Goal: Register for event/course

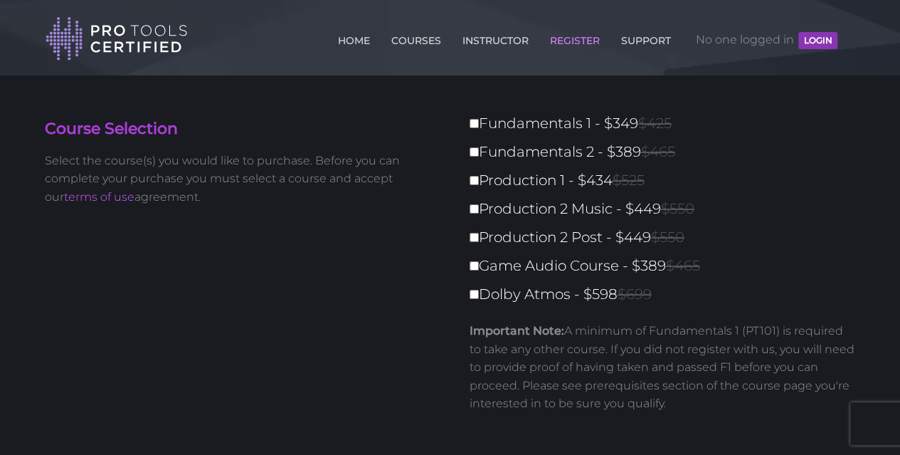
click at [817, 42] on button "LOGIN" at bounding box center [817, 40] width 38 height 17
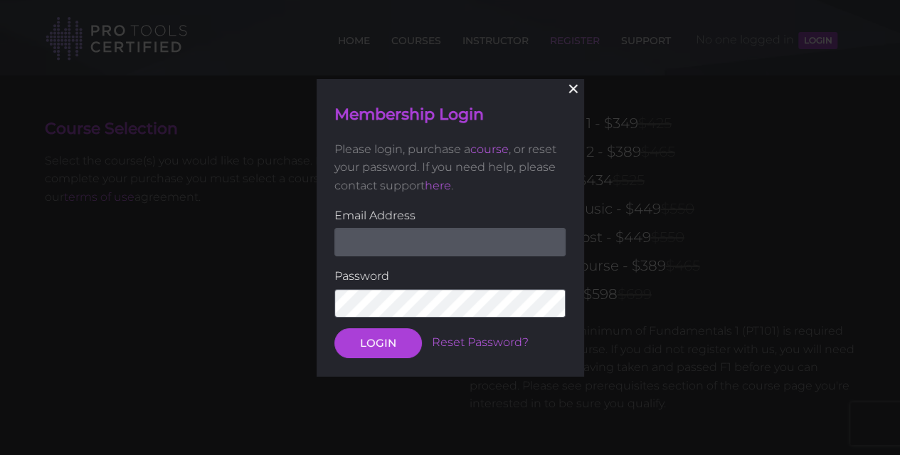
click at [574, 90] on button "×" at bounding box center [573, 88] width 31 height 31
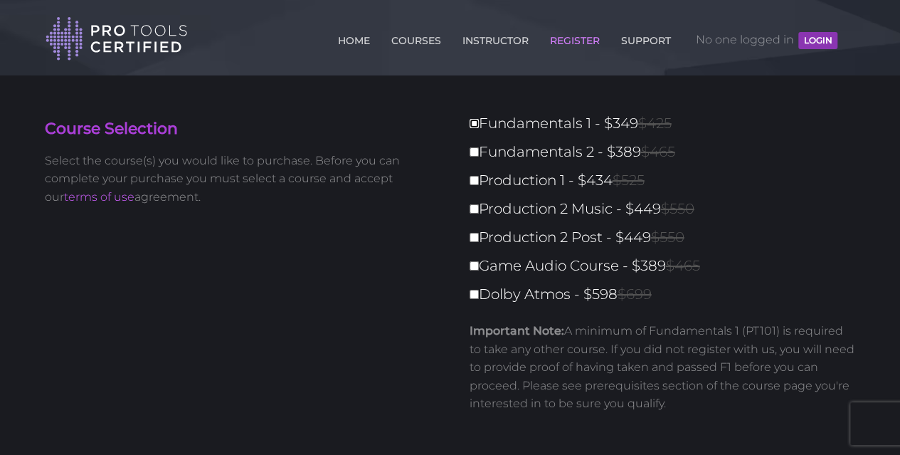
click at [474, 124] on input "Fundamentals 1 - $349 $425" at bounding box center [474, 123] width 9 height 9
checkbox input "true"
type input "349"
click at [144, 25] on img at bounding box center [117, 39] width 142 height 46
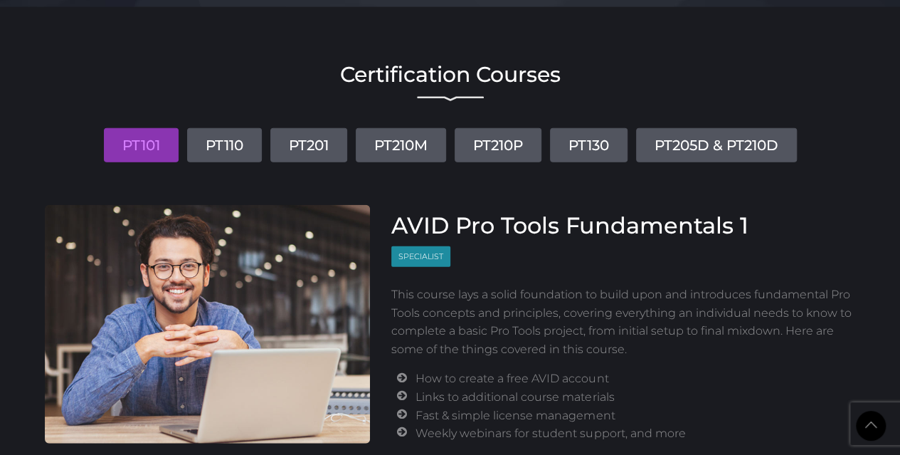
scroll to position [1707, 0]
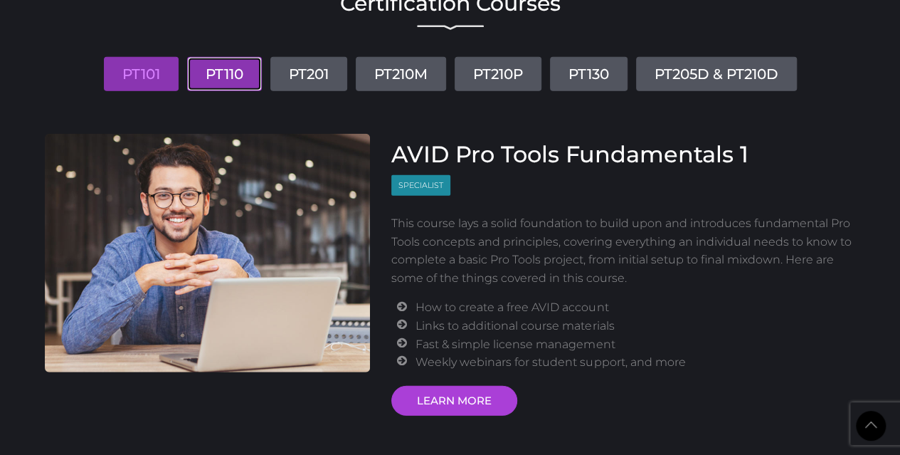
click at [236, 79] on link "PT110" at bounding box center [224, 74] width 75 height 34
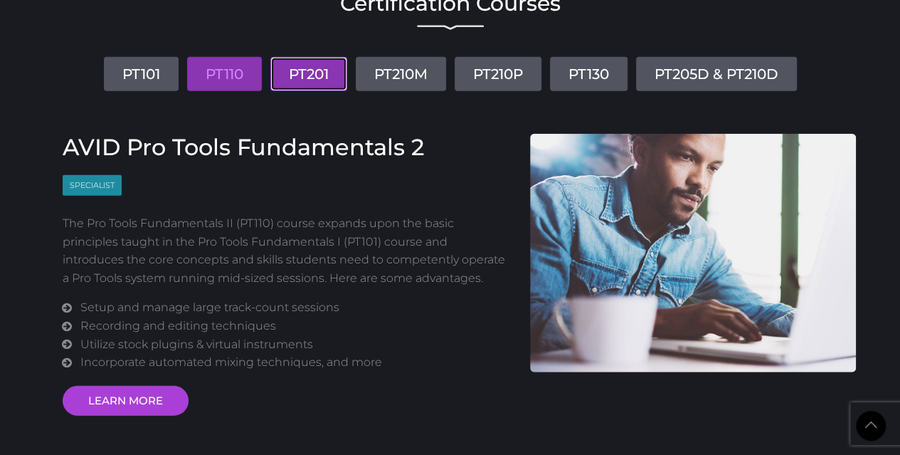
click at [302, 76] on link "PT201" at bounding box center [308, 74] width 77 height 34
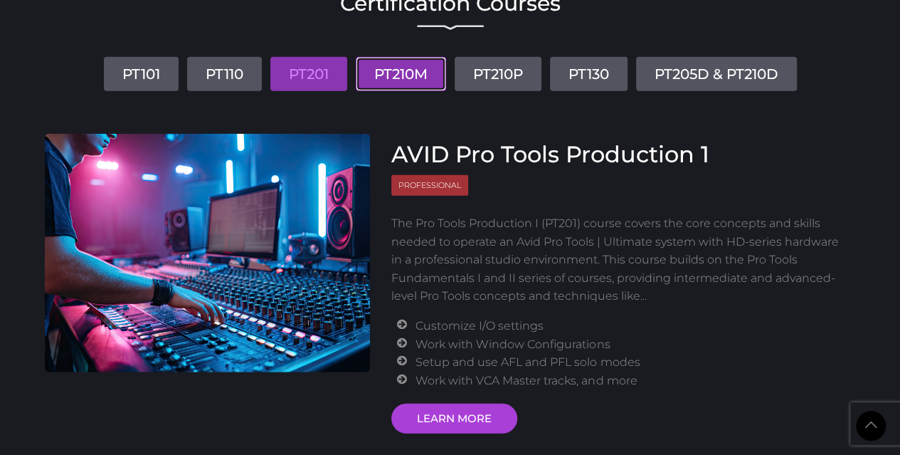
click at [404, 74] on link "PT210M" at bounding box center [401, 74] width 90 height 34
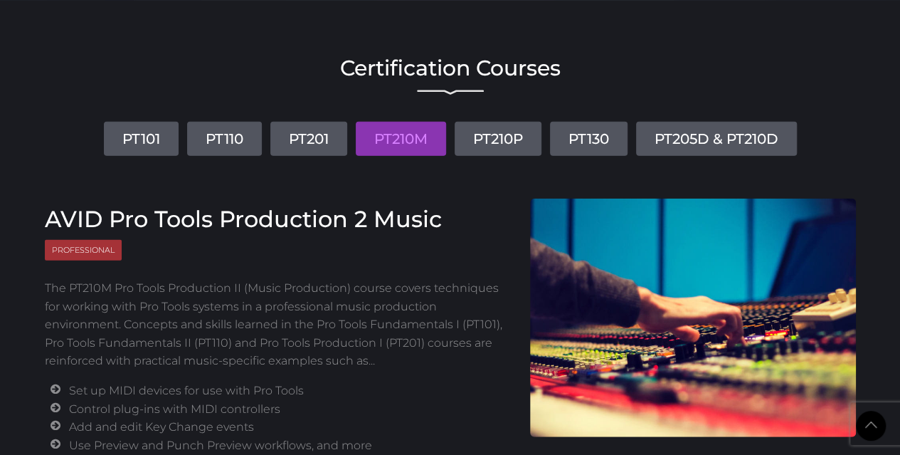
scroll to position [1638, 0]
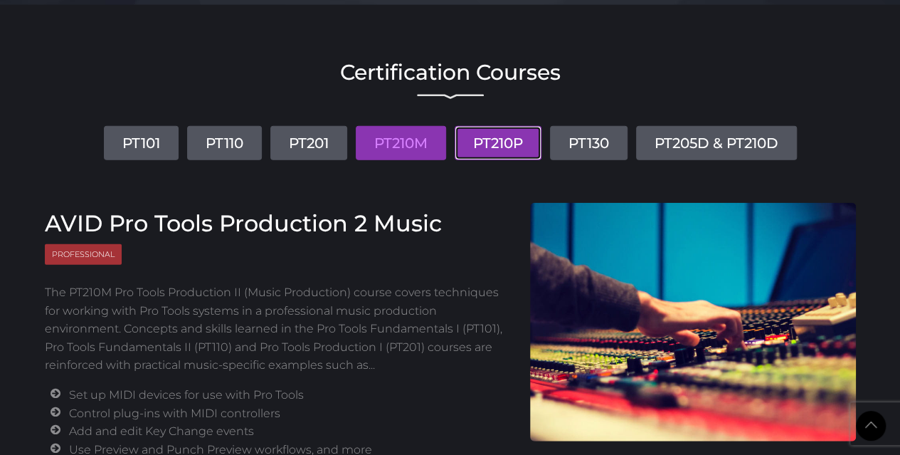
click at [492, 136] on link "PT210P" at bounding box center [498, 143] width 87 height 34
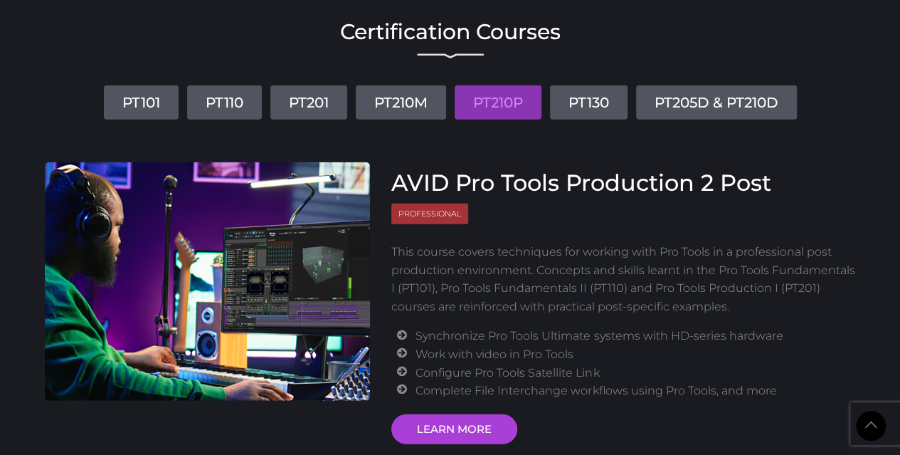
scroll to position [1709, 0]
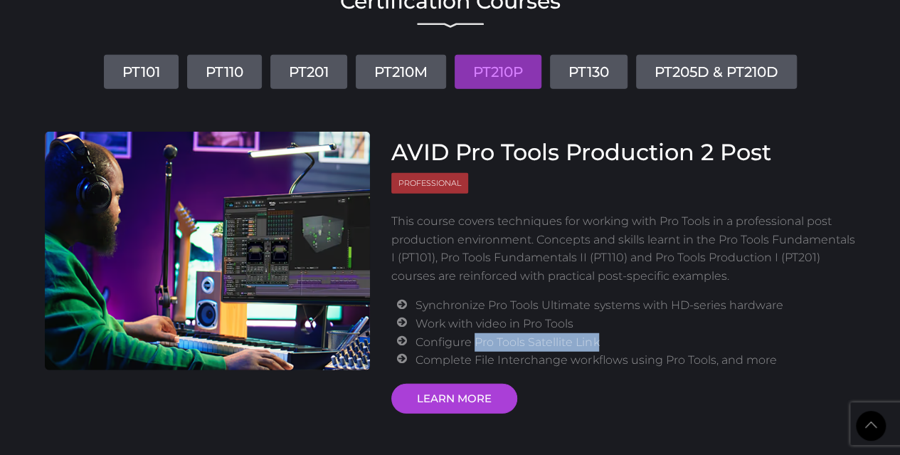
drag, startPoint x: 473, startPoint y: 341, endPoint x: 629, endPoint y: 335, distance: 155.9
click at [629, 335] on li "Configure Pro Tools Satellite Link" at bounding box center [635, 342] width 440 height 18
click at [646, 307] on li "Synchronize Pro Tools Ultimate systems with HD-series hardware" at bounding box center [635, 305] width 440 height 18
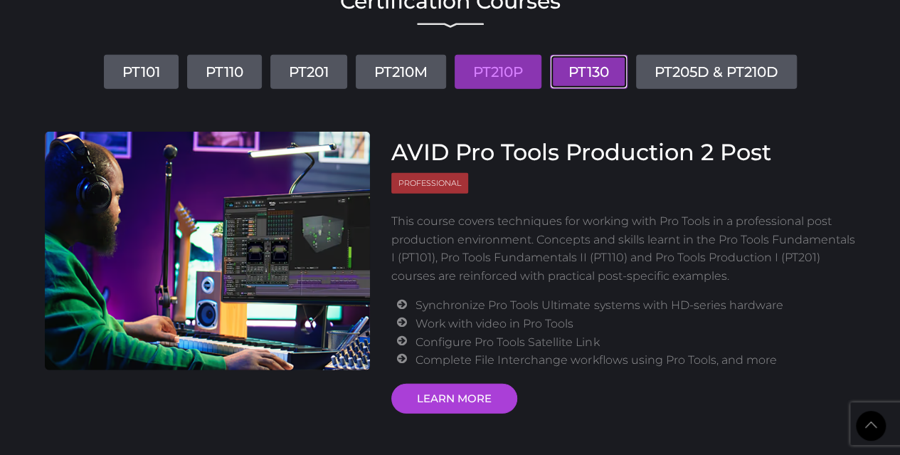
click at [576, 70] on link "PT130" at bounding box center [589, 72] width 78 height 34
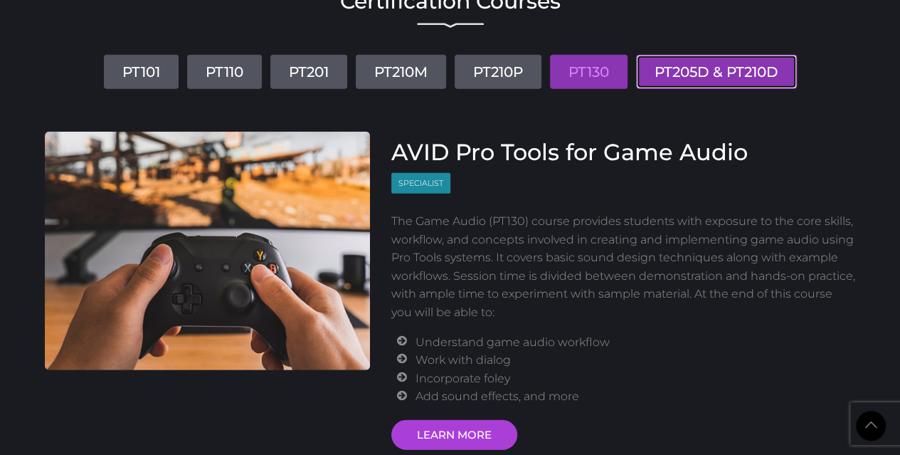
click at [671, 70] on link "PT205D & PT210D" at bounding box center [716, 72] width 161 height 34
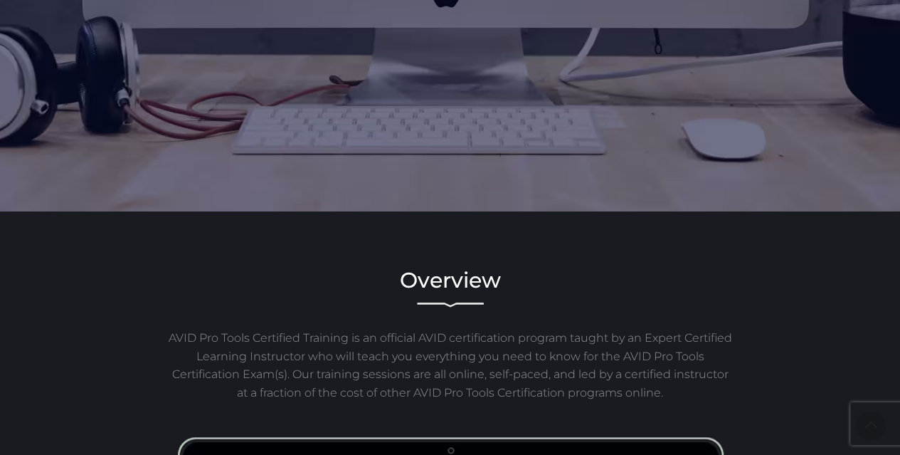
scroll to position [0, 0]
